Goal: Contribute content: Add original content to the website for others to see

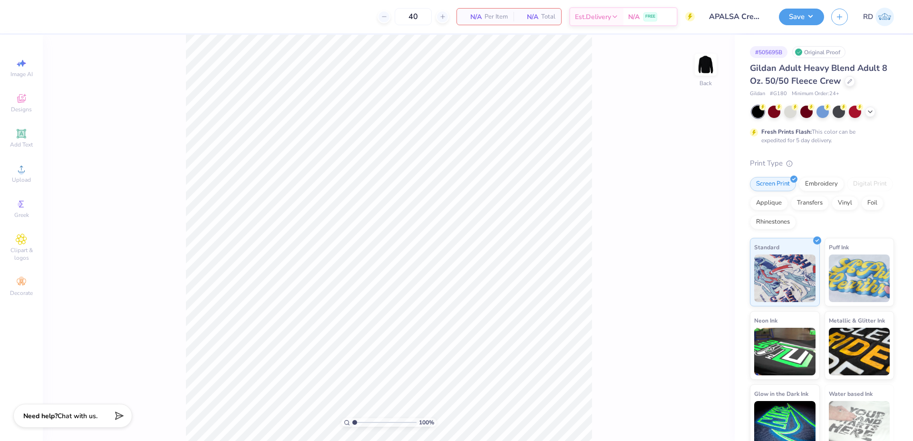
type input "APALSA Crewnecks!"
click at [16, 142] on span "Add Text" at bounding box center [21, 145] width 23 height 8
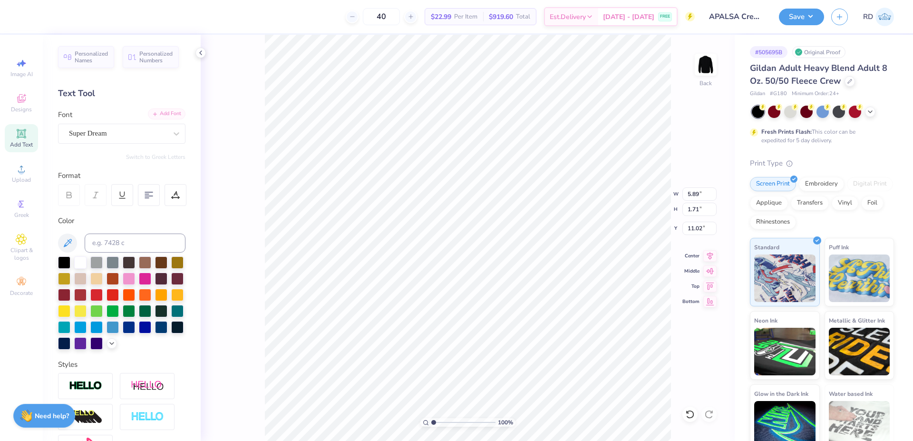
click at [159, 115] on div "Add Font" at bounding box center [167, 113] width 38 height 11
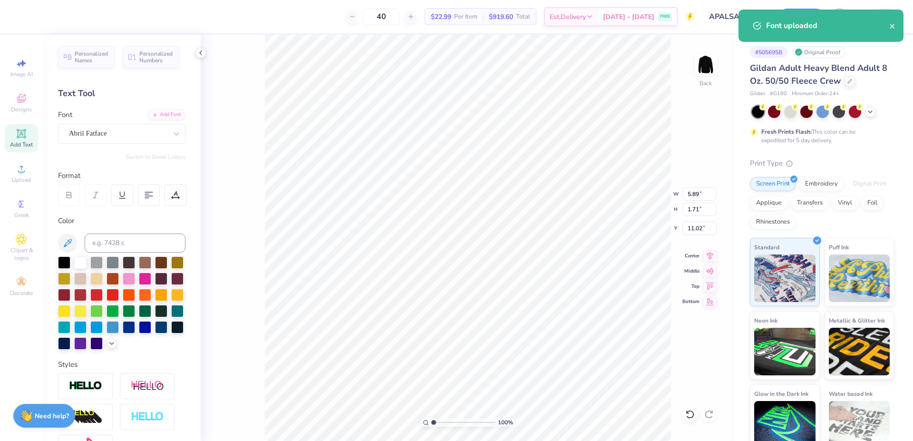
type input "6.23"
type input "1.70"
type textarea "APALSA"
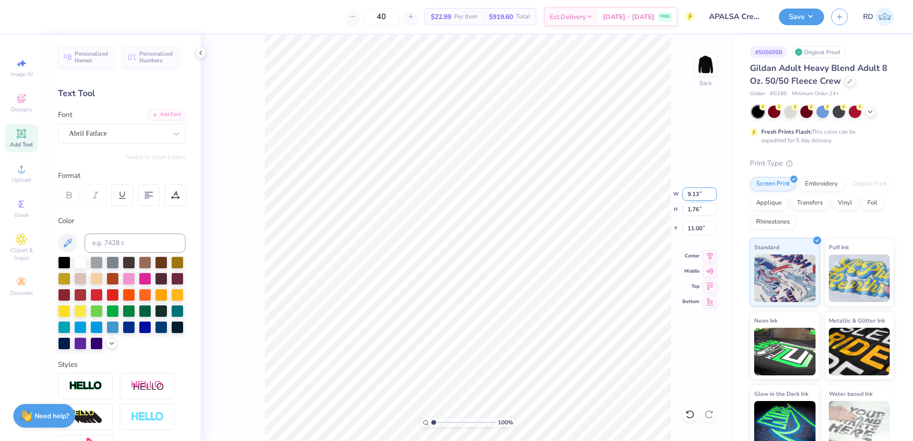
click at [689, 199] on input "9.13" at bounding box center [699, 193] width 34 height 13
type input "12.00"
type input "2.31"
type input "10.72"
click at [19, 175] on div "Upload" at bounding box center [21, 173] width 33 height 28
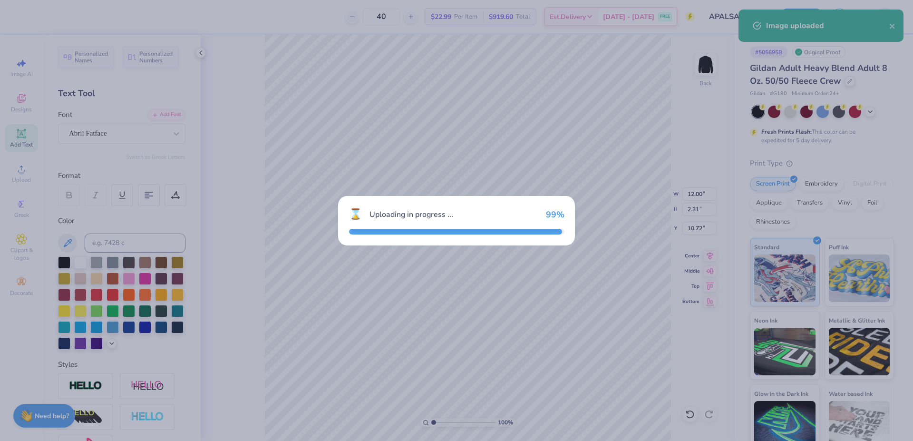
type input "9.79"
type input "2.68"
type input "10.54"
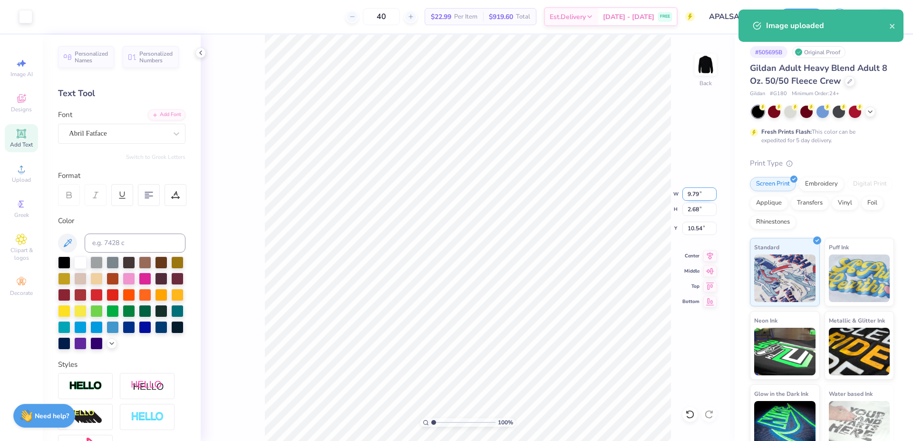
click at [692, 193] on input "9.79" at bounding box center [699, 193] width 34 height 13
type input "3.00"
type input "0.82"
type input "11.46"
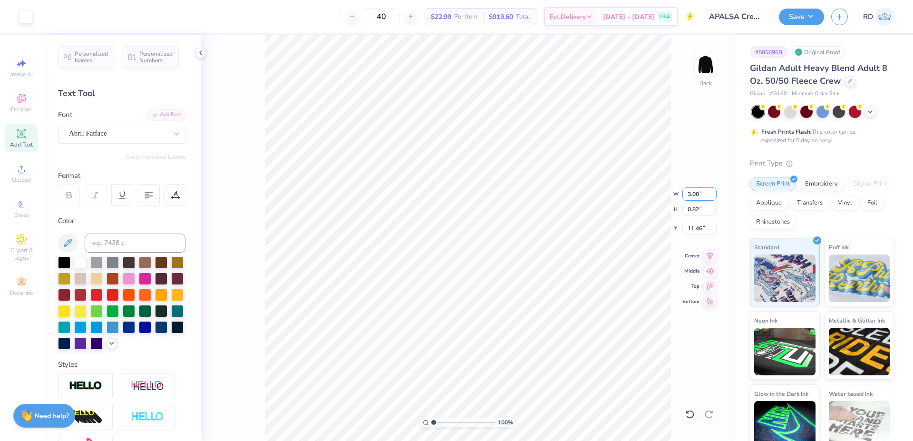
type input "12.00"
type input "2.31"
type input "12.90"
type input "3.00"
type input "0.82"
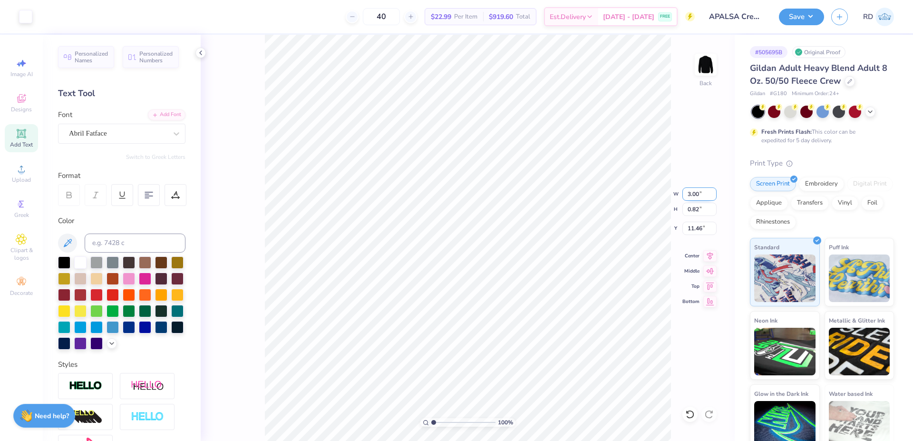
type input "5.87"
click at [698, 192] on input "3.00" at bounding box center [699, 193] width 34 height 13
type input "3.50"
type input "0.96"
click at [692, 230] on input "5.81" at bounding box center [699, 228] width 34 height 13
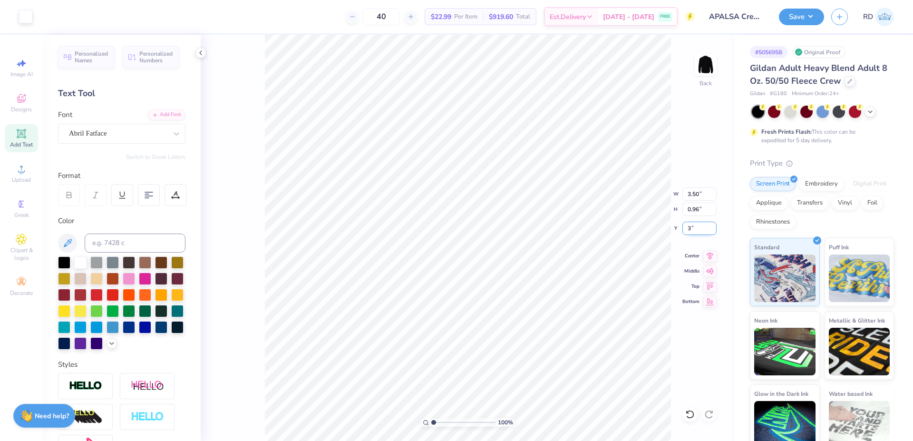
type input "3.00"
type input "12.00"
type input "2.31"
type input "4.64"
click at [710, 254] on icon at bounding box center [709, 254] width 13 height 11
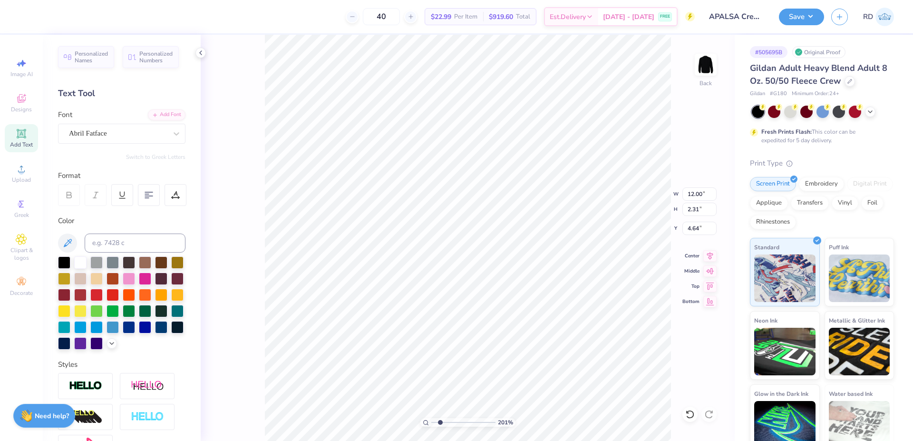
drag, startPoint x: 446, startPoint y: 422, endPoint x: 440, endPoint y: 423, distance: 6.7
click at [440, 423] on input "range" at bounding box center [463, 422] width 64 height 9
type input "2.01"
click at [700, 225] on input "4.64" at bounding box center [699, 228] width 34 height 13
type input "4.47"
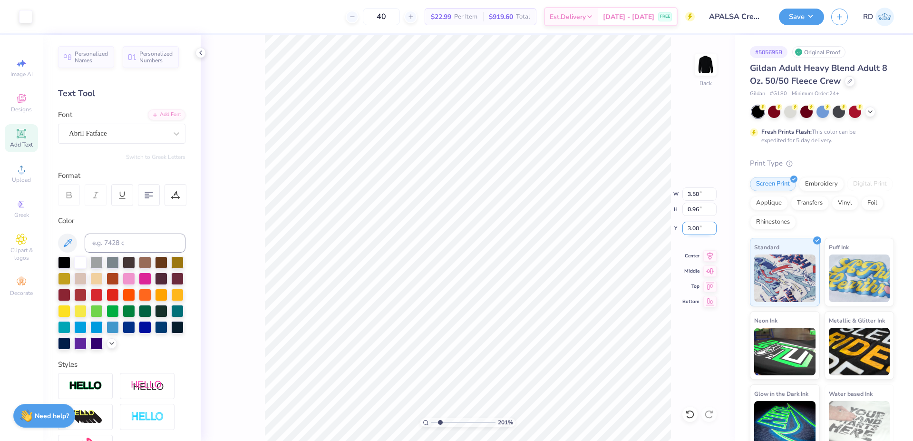
click at [695, 233] on input "3.00" at bounding box center [699, 228] width 34 height 13
type input "2.00"
type input "12.00"
type input "2.31"
click at [698, 232] on input "4.47" at bounding box center [699, 228] width 34 height 13
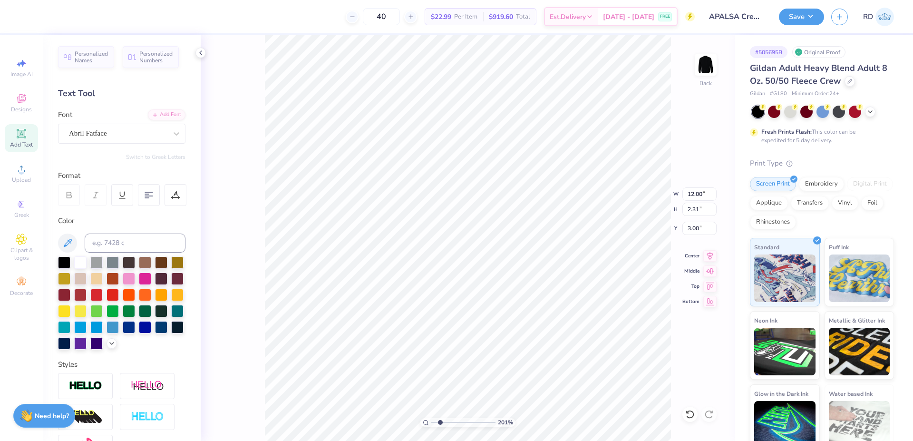
type input "3.24"
type input "3.55"
click at [698, 232] on input "2.00" at bounding box center [699, 228] width 34 height 13
type input "3.00"
click at [702, 232] on input "4.24" at bounding box center [699, 228] width 34 height 13
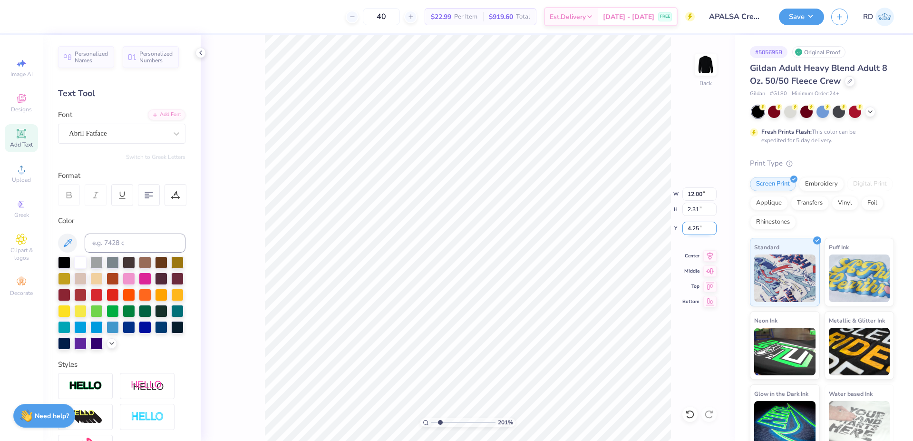
type input "4.25"
click at [704, 252] on icon at bounding box center [709, 254] width 13 height 11
drag, startPoint x: 435, startPoint y: 424, endPoint x: 428, endPoint y: 424, distance: 7.1
click at [431, 424] on input "range" at bounding box center [463, 422] width 64 height 9
click at [442, 421] on input "range" at bounding box center [463, 422] width 64 height 9
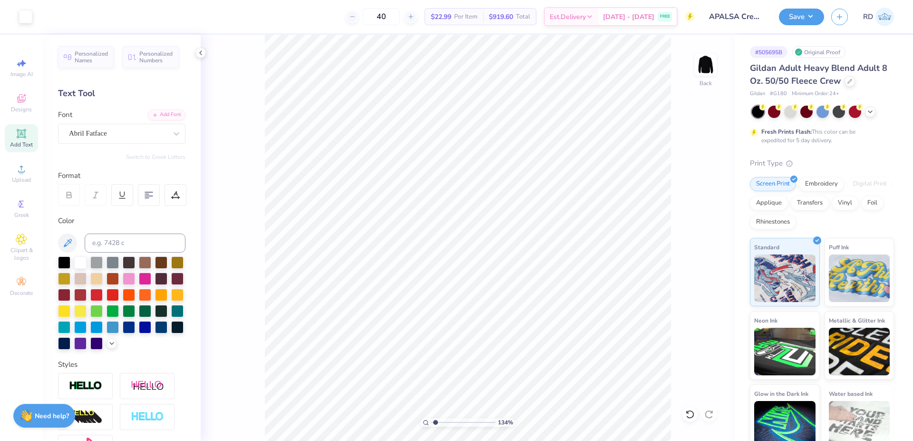
drag, startPoint x: 450, startPoint y: 421, endPoint x: 435, endPoint y: 424, distance: 14.5
click at [435, 424] on input "range" at bounding box center [463, 422] width 64 height 9
type input "1.34"
type input "8.15"
type input "1.57"
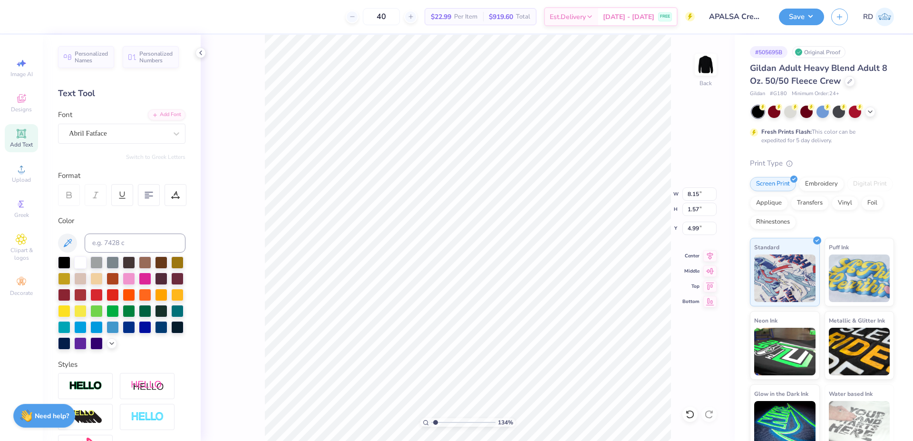
type input "4.51"
click at [167, 198] on div at bounding box center [175, 195] width 22 height 22
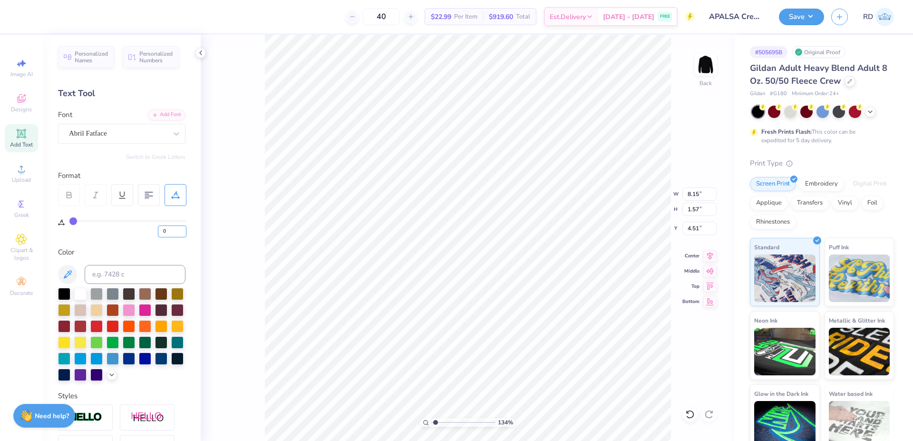
click at [158, 237] on input "0" at bounding box center [172, 231] width 29 height 12
type input "100"
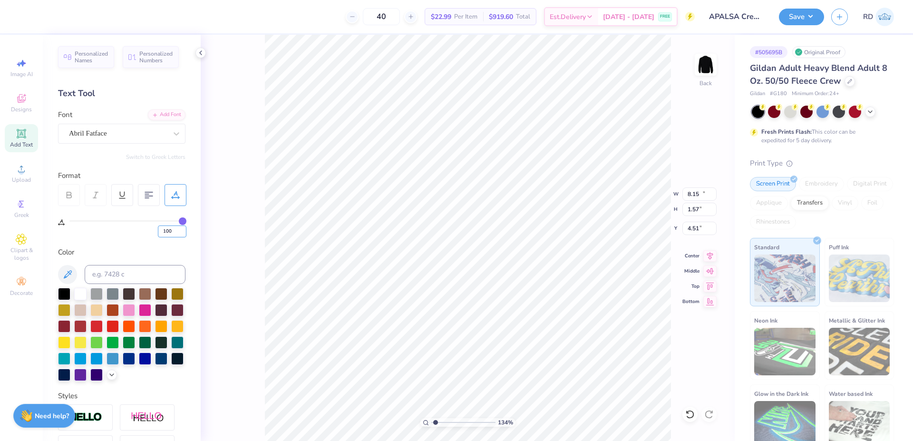
type input "15.15"
type input "1.25"
type input "4.67"
click at [173, 231] on input "100" at bounding box center [172, 231] width 29 height 12
type input "10"
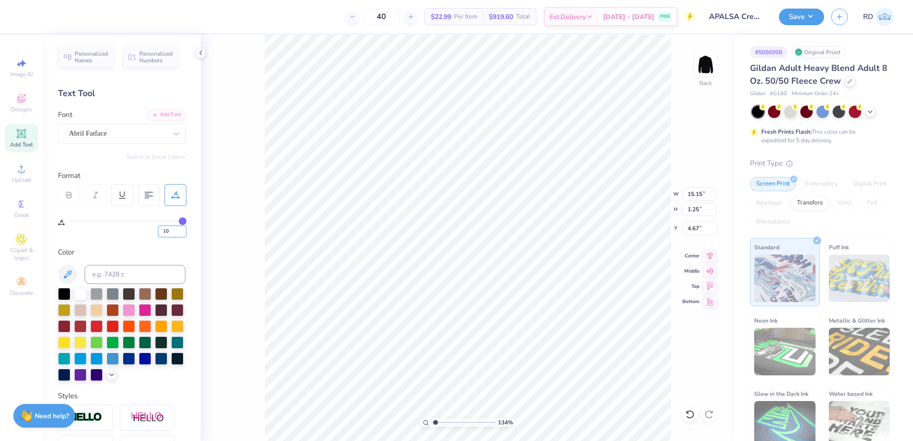
type input "10"
type input "7.36"
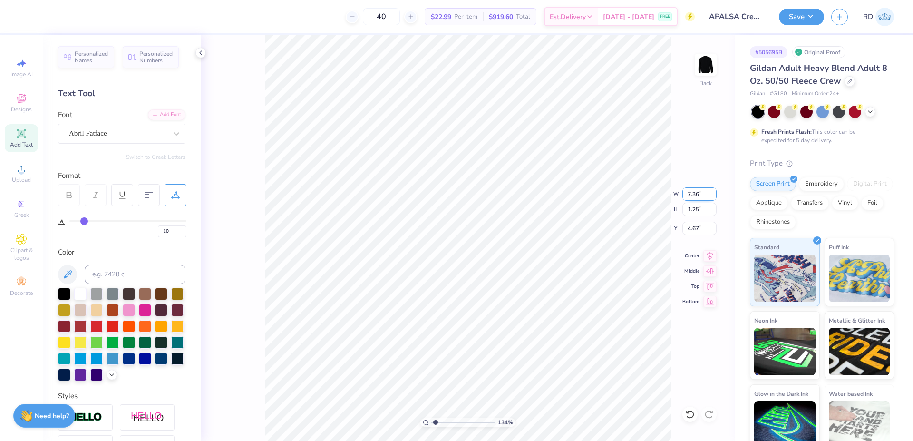
click at [695, 194] on input "7.36" at bounding box center [699, 193] width 34 height 13
type input "10.00"
type input "1.70"
type input "4.45"
click at [708, 252] on icon at bounding box center [710, 254] width 6 height 8
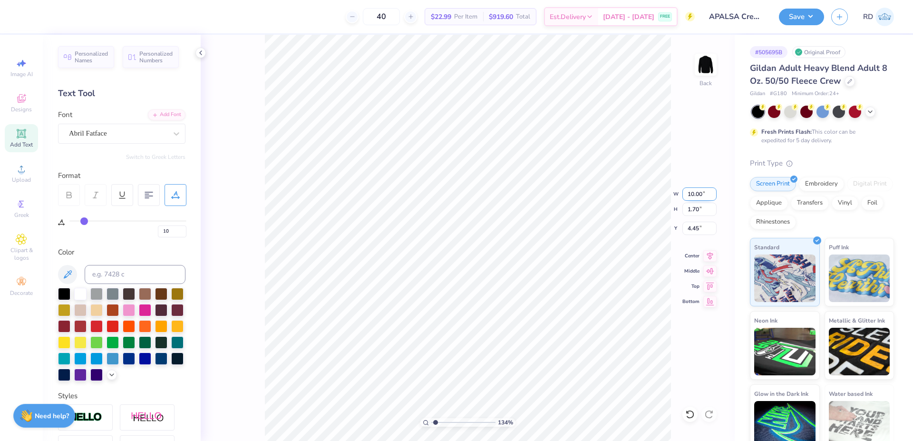
click at [692, 196] on input "10.00" at bounding box center [699, 193] width 34 height 13
type input "12.00"
type input "2.04"
type input "4.28"
click at [712, 251] on icon at bounding box center [709, 254] width 13 height 11
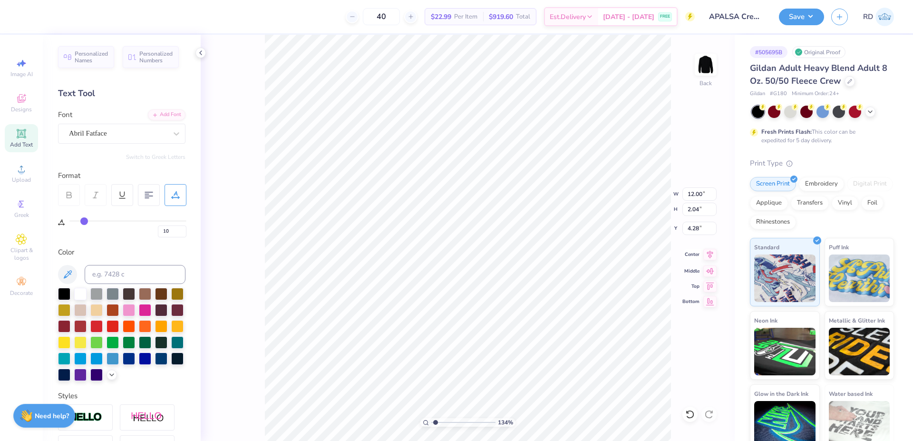
click at [710, 256] on icon at bounding box center [709, 254] width 13 height 11
click at [697, 191] on input "12.00" at bounding box center [699, 193] width 34 height 13
type input "11.00"
type input "1.87"
type input "4.36"
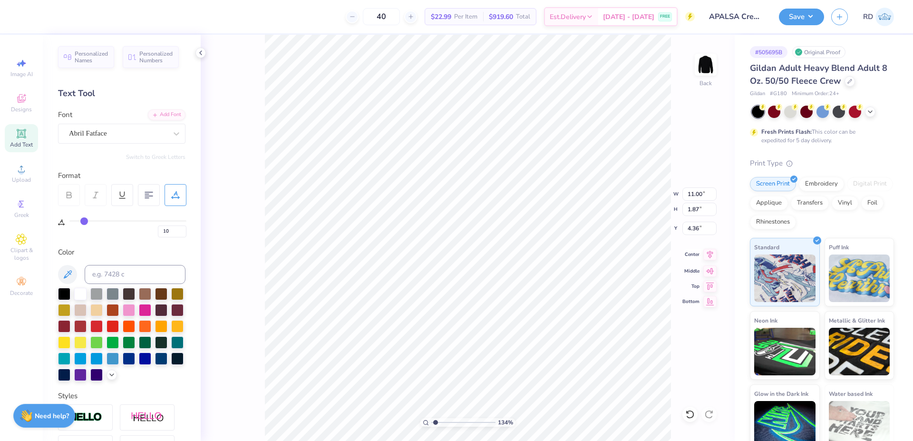
click at [714, 257] on icon at bounding box center [709, 254] width 13 height 11
click at [712, 254] on icon at bounding box center [710, 254] width 6 height 8
type input "3.50"
type input "0.96"
type input "3.00"
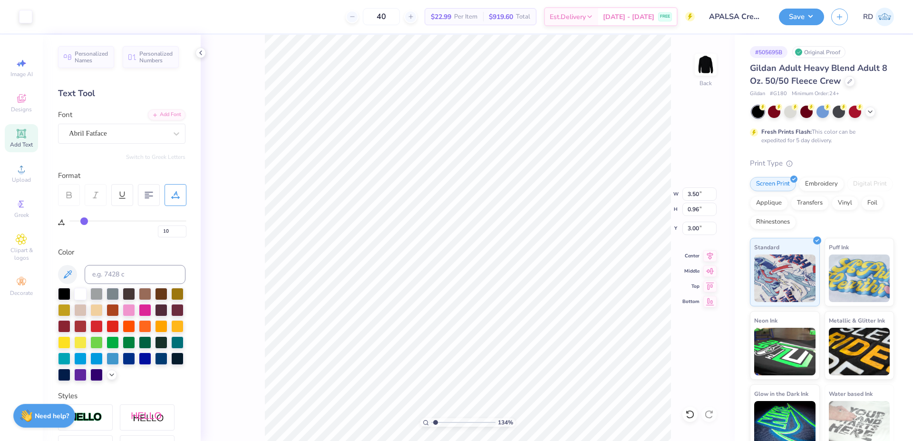
type input "11.08"
type input "3.23"
drag, startPoint x: 437, startPoint y: 421, endPoint x: 428, endPoint y: 422, distance: 8.6
type input "1"
click at [431, 422] on input "range" at bounding box center [463, 422] width 64 height 9
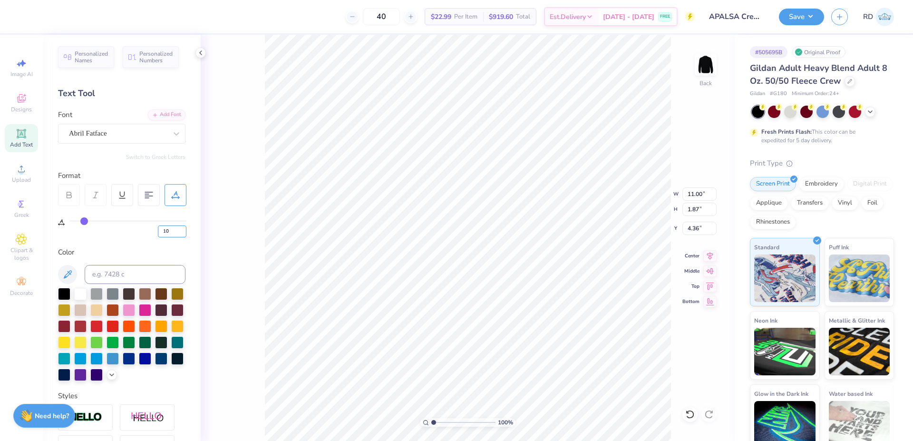
drag, startPoint x: 172, startPoint y: 229, endPoint x: 118, endPoint y: 230, distance: 53.7
click at [158, 235] on input "10" at bounding box center [172, 231] width 29 height 12
type input "0"
type input "9.70"
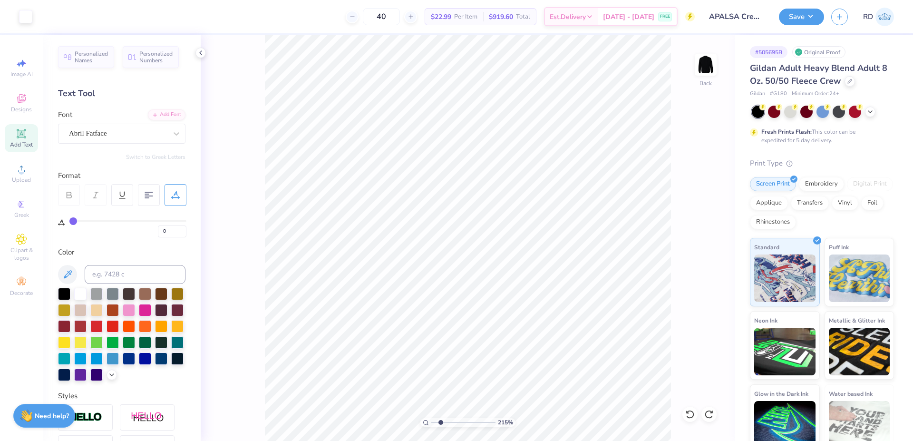
type input "2.08"
click at [440, 423] on input "range" at bounding box center [463, 422] width 64 height 9
type input "10"
click at [711, 255] on icon at bounding box center [710, 254] width 6 height 8
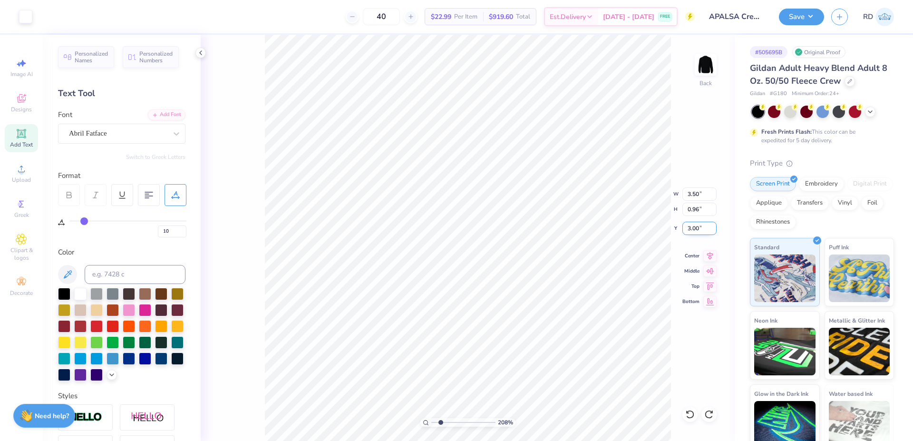
type input "3.50"
type input "0.96"
type input "3.00"
drag, startPoint x: 432, startPoint y: 420, endPoint x: 427, endPoint y: 421, distance: 4.8
type input "1"
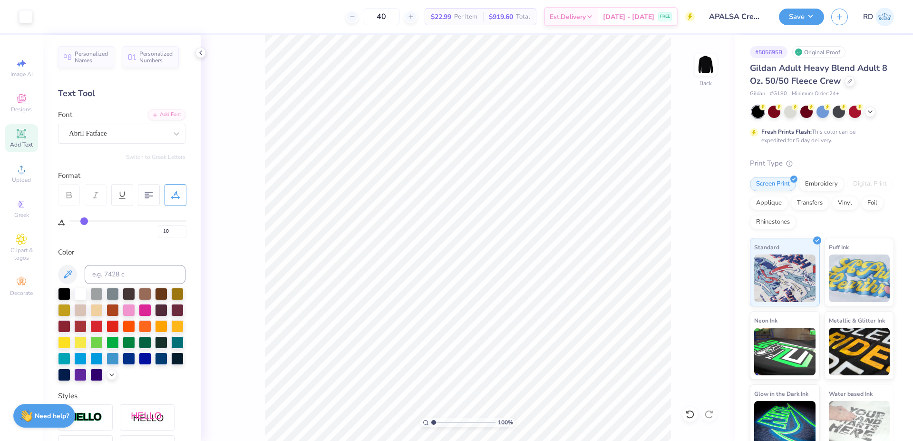
click at [431, 421] on input "range" at bounding box center [463, 422] width 64 height 9
click at [693, 232] on input "4.36" at bounding box center [699, 228] width 34 height 13
click at [693, 232] on input "4.50" at bounding box center [699, 228] width 34 height 13
type input "4.30"
drag, startPoint x: 452, startPoint y: 420, endPoint x: 445, endPoint y: 422, distance: 7.8
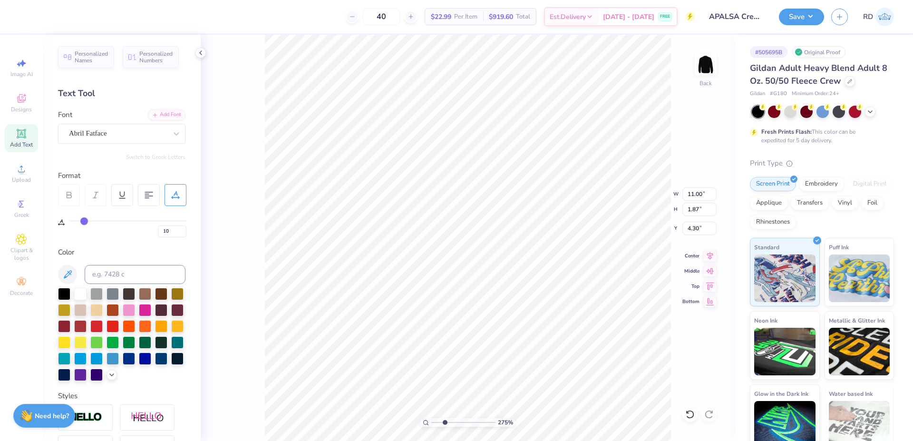
click at [445, 422] on input "range" at bounding box center [463, 422] width 64 height 9
click at [442, 419] on input "range" at bounding box center [463, 422] width 64 height 9
click at [780, 18] on button "Save" at bounding box center [801, 15] width 45 height 17
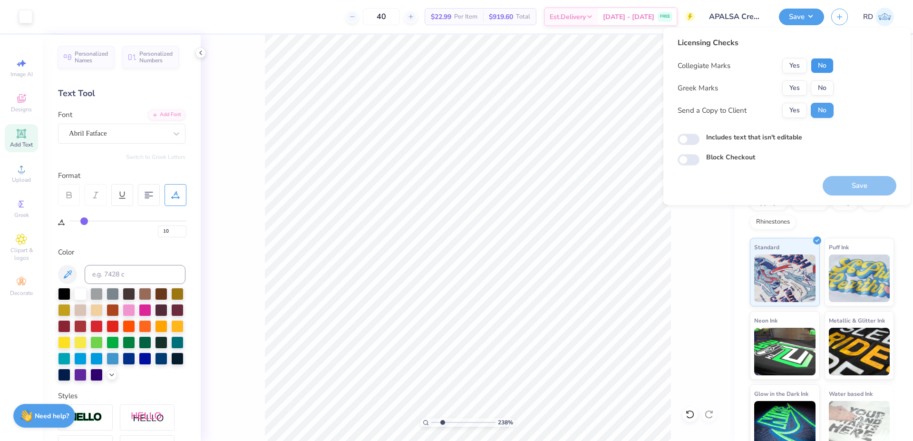
click at [828, 61] on button "No" at bounding box center [822, 65] width 23 height 15
click at [825, 86] on button "No" at bounding box center [822, 87] width 23 height 15
drag, startPoint x: 442, startPoint y: 423, endPoint x: 401, endPoint y: 428, distance: 41.2
type input "1"
click at [431, 426] on input "range" at bounding box center [463, 422] width 64 height 9
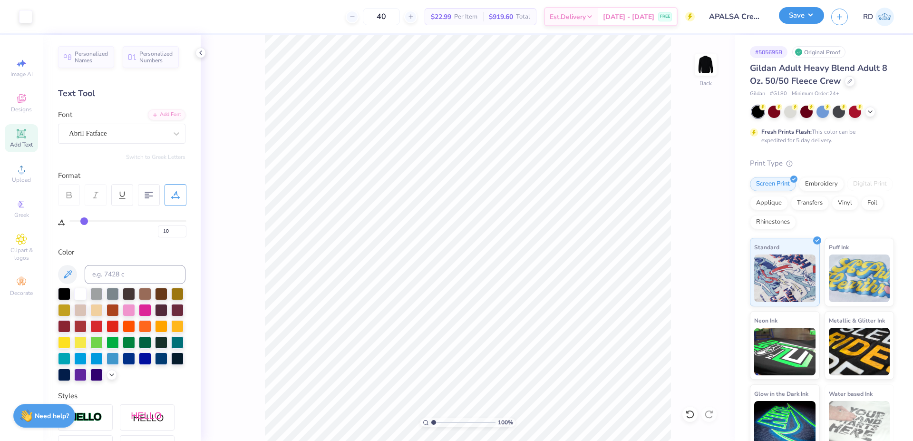
click at [805, 22] on button "Save" at bounding box center [801, 15] width 45 height 17
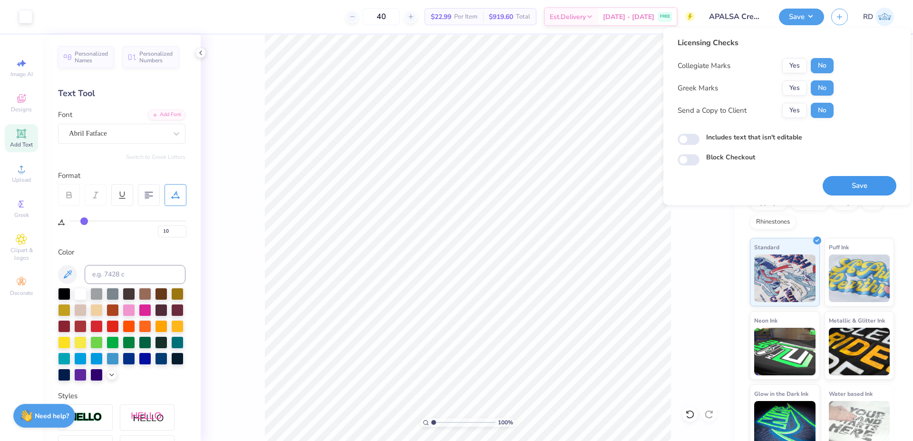
click at [858, 188] on button "Save" at bounding box center [859, 185] width 74 height 19
